Goal: Obtain resource: Download file/media

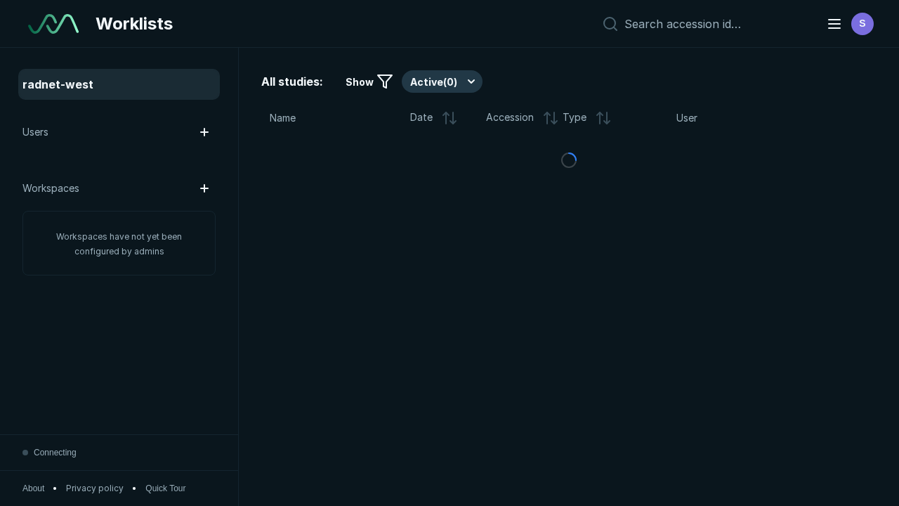
scroll to position [3834, 5849]
